Goal: Task Accomplishment & Management: Use online tool/utility

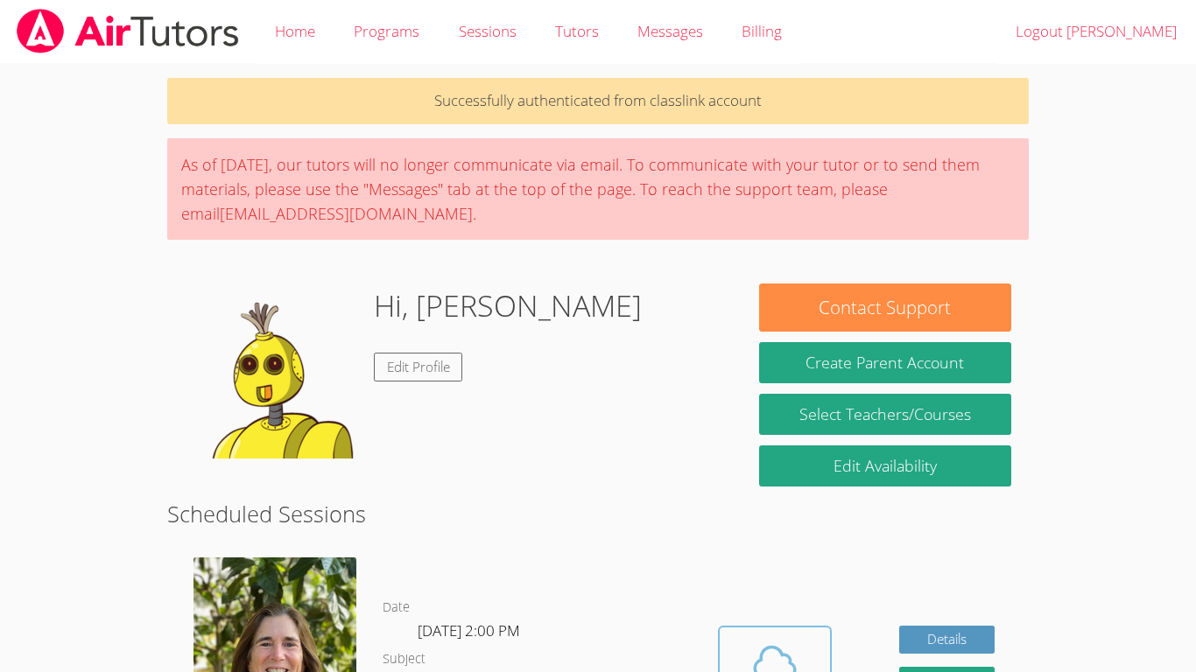
click at [813, 643] on span at bounding box center [774, 662] width 89 height 49
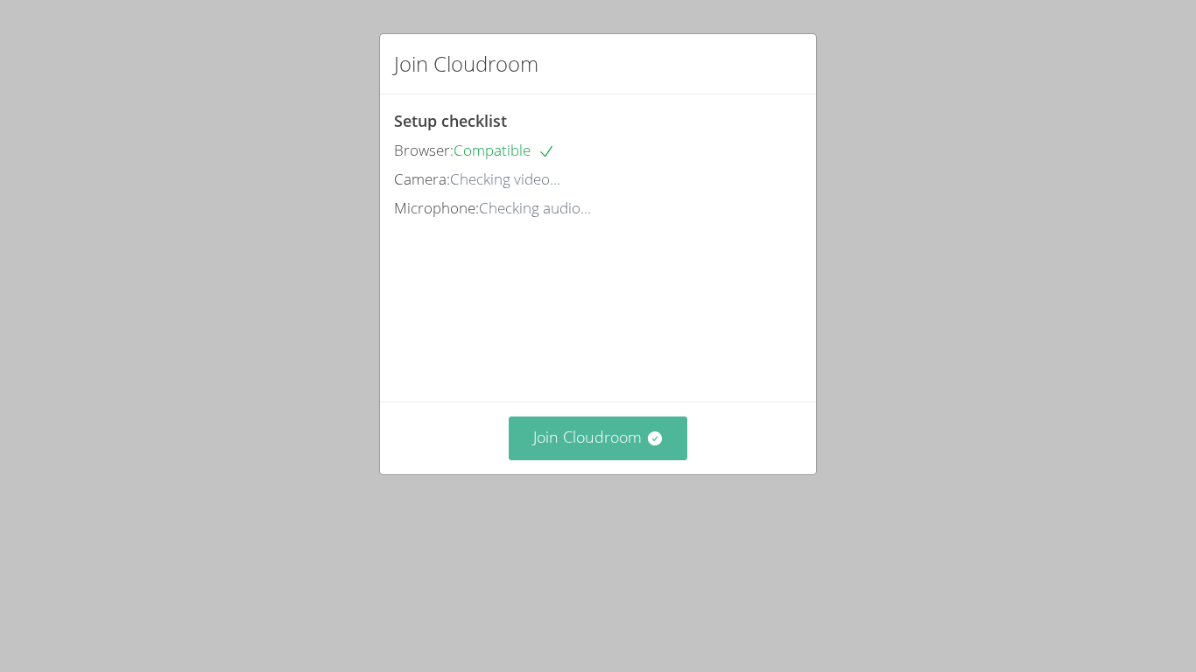
click at [658, 447] on icon at bounding box center [655, 439] width 18 height 18
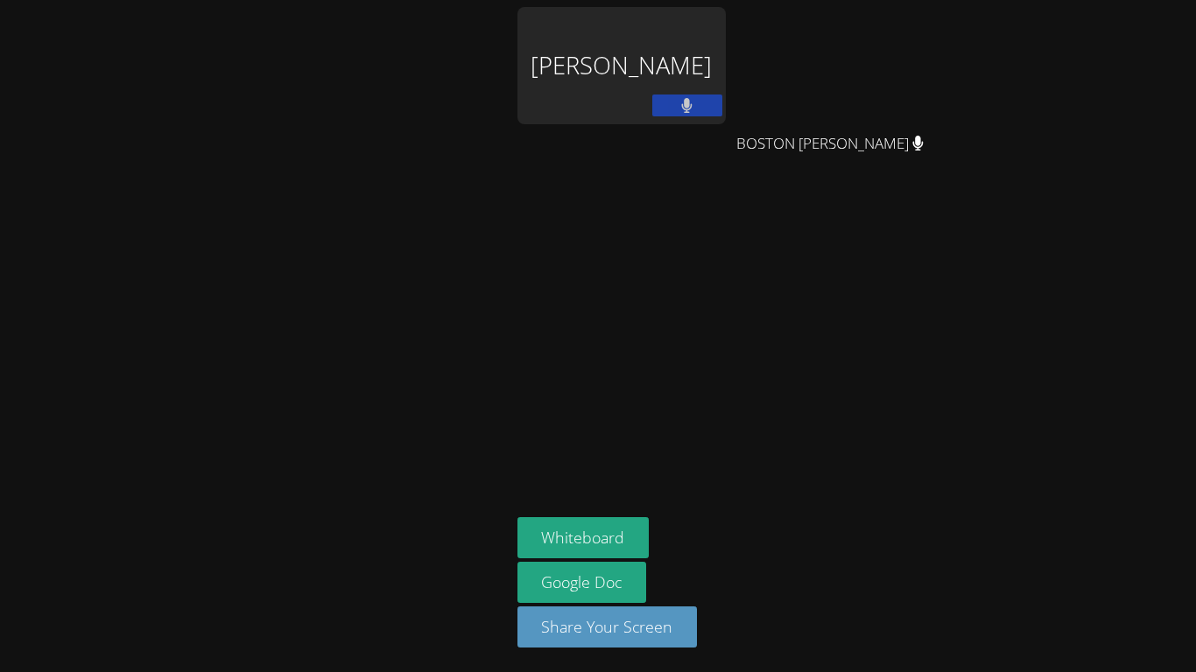
click at [658, 542] on div "Whiteboard Google Doc Share Your Screen" at bounding box center [729, 589] width 424 height 144
click at [678, 109] on button at bounding box center [687, 106] width 70 height 22
click at [678, 109] on icon at bounding box center [686, 105] width 18 height 15
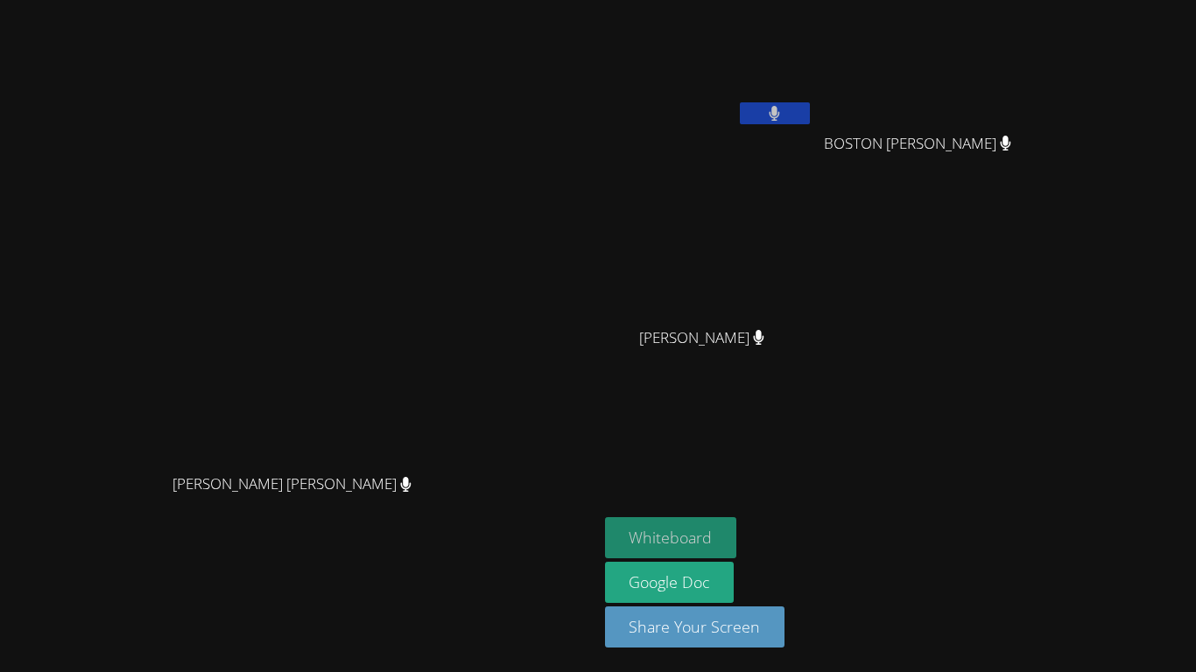
click at [737, 531] on button "Whiteboard" at bounding box center [671, 537] width 132 height 41
click at [783, 119] on icon at bounding box center [774, 113] width 18 height 15
click at [810, 120] on button at bounding box center [775, 113] width 70 height 22
click at [783, 120] on icon at bounding box center [774, 113] width 18 height 15
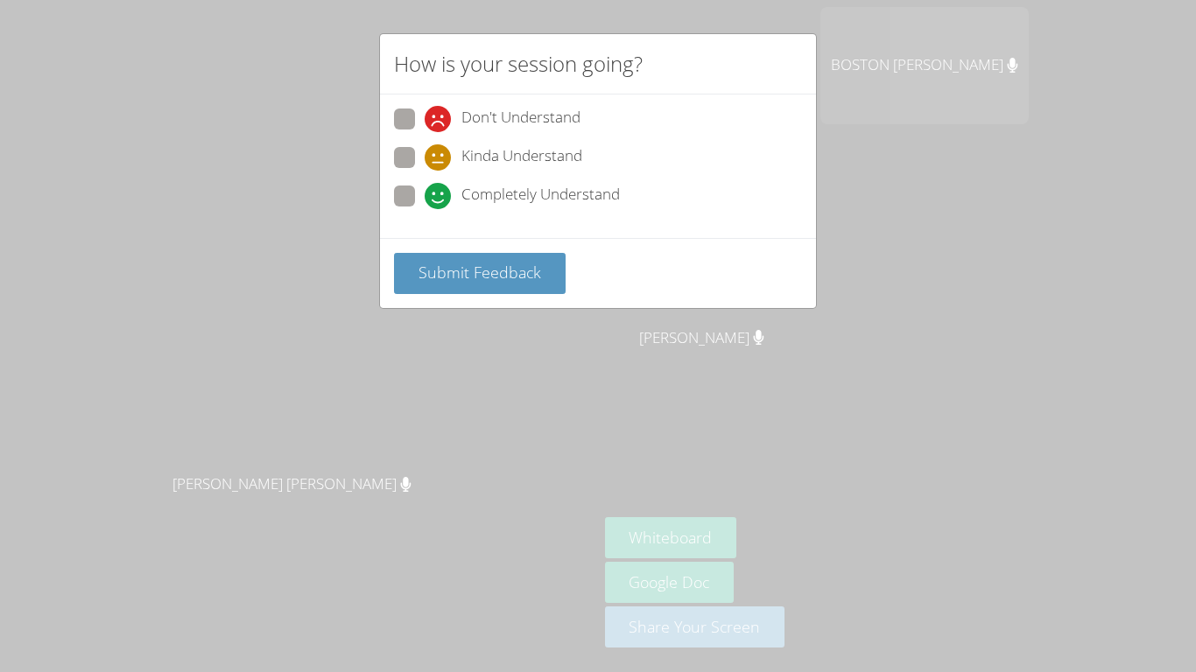
click at [417, 195] on label "Completely Understand" at bounding box center [507, 198] width 226 height 24
click at [424, 195] on input "Completely Understand" at bounding box center [431, 193] width 15 height 15
radio input "true"
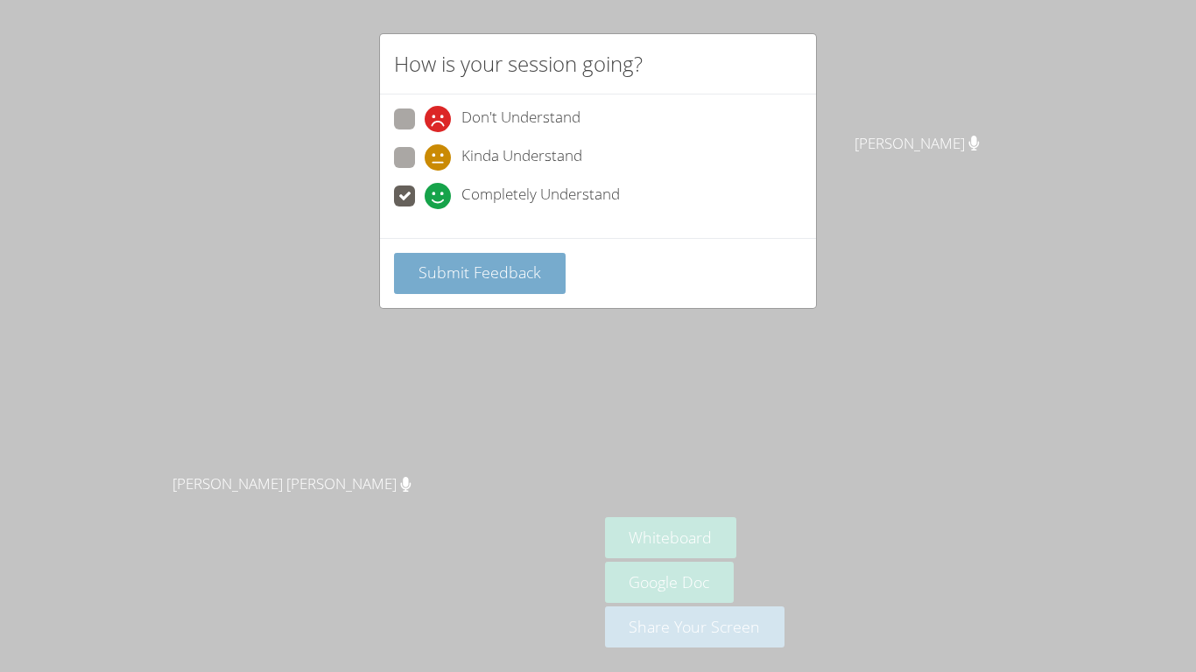
click at [457, 262] on span "Submit Feedback" at bounding box center [479, 272] width 123 height 21
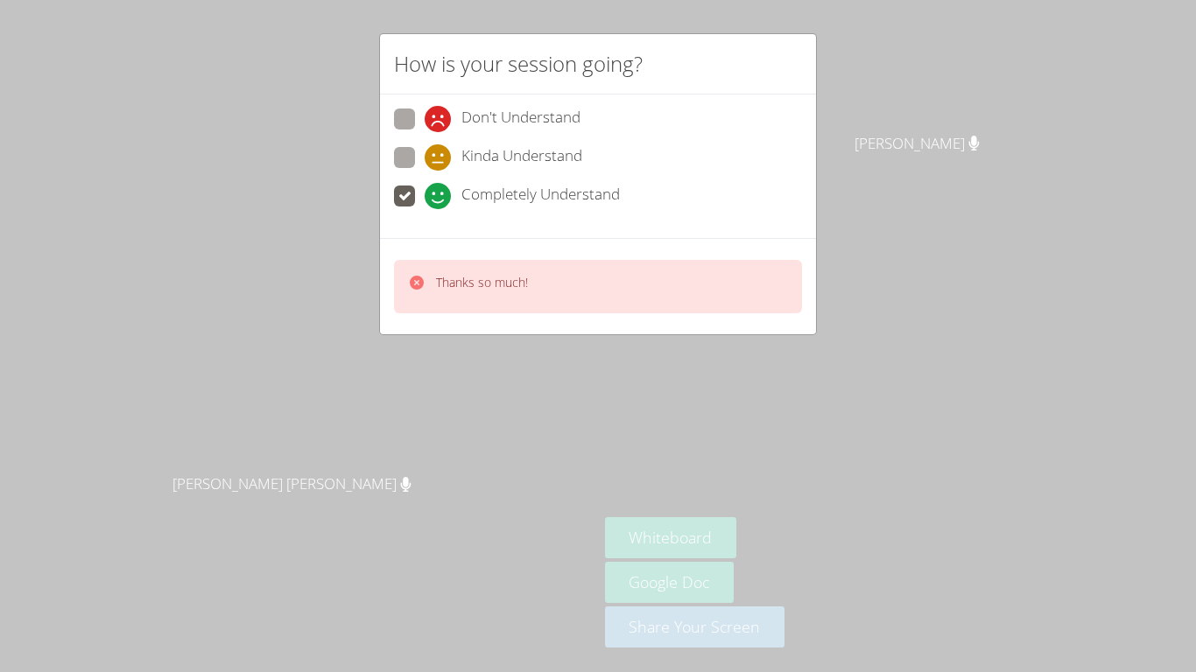
click at [805, 354] on div "How is your session going? Don't Understand Kinda Understand Completely Underst…" at bounding box center [598, 336] width 1196 height 672
